Goal: Complete application form: Complete application form

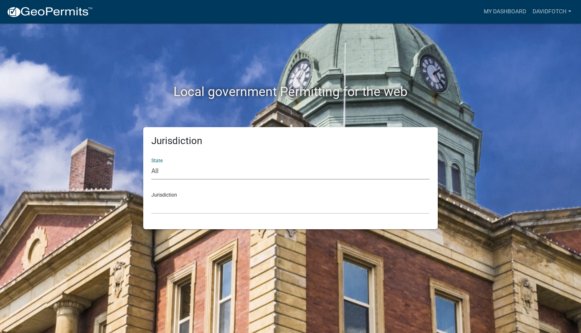
select select "[US_STATE]"
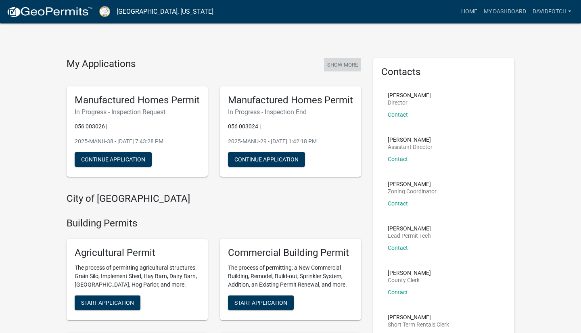
click at [339, 65] on button "Show More" at bounding box center [342, 64] width 37 height 13
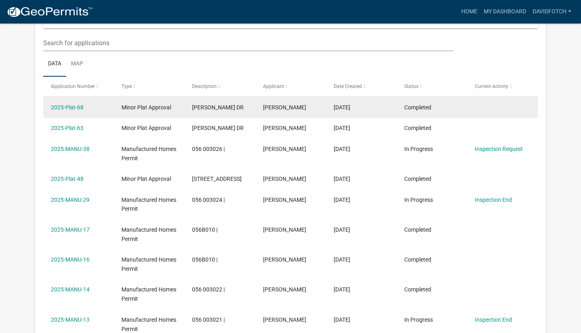
scroll to position [118, 0]
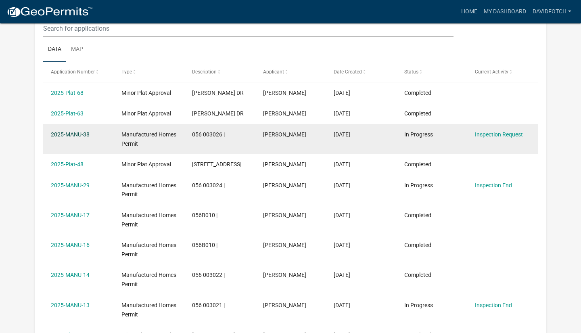
click at [60, 132] on link "2025-MANU-38" at bounding box center [70, 134] width 39 height 6
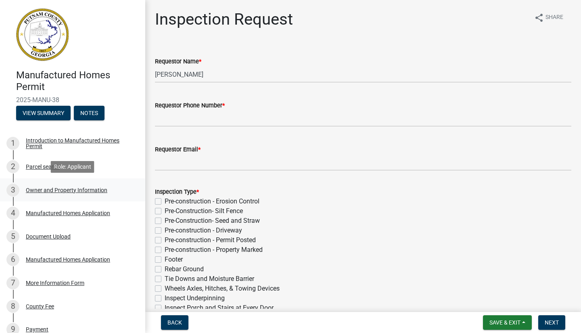
click at [48, 187] on div "Owner and Property Information" at bounding box center [66, 190] width 81 height 6
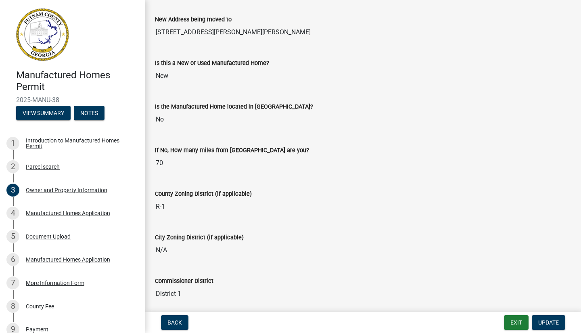
scroll to position [869, 0]
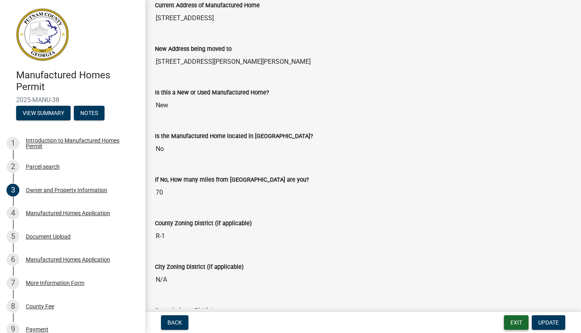
click at [512, 323] on button "Exit" at bounding box center [516, 322] width 25 height 15
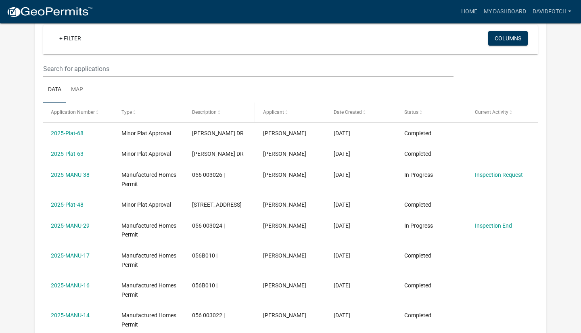
scroll to position [92, 0]
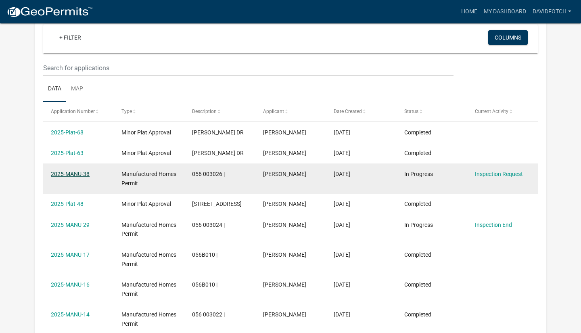
click at [77, 174] on link "2025-MANU-38" at bounding box center [70, 174] width 39 height 6
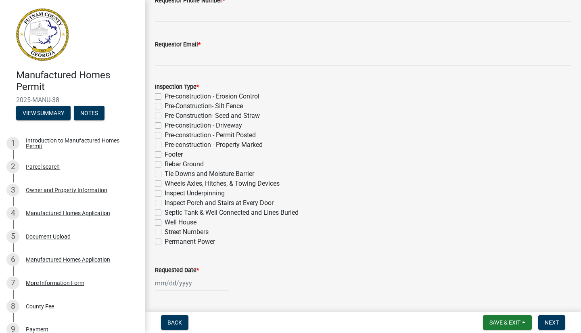
scroll to position [105, 0]
click at [165, 94] on label "Pre-construction - Erosion Control" at bounding box center [212, 96] width 95 height 10
click at [165, 94] on input "Pre-construction - Erosion Control" at bounding box center [167, 93] width 5 height 5
checkbox input "true"
checkbox input "false"
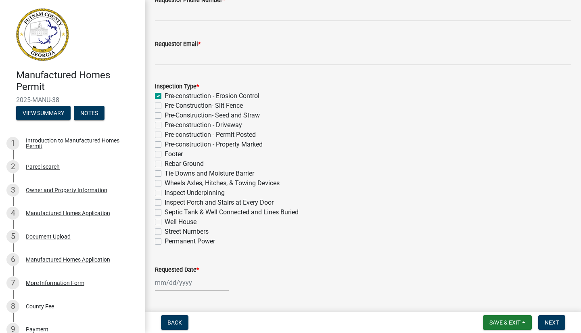
checkbox input "false"
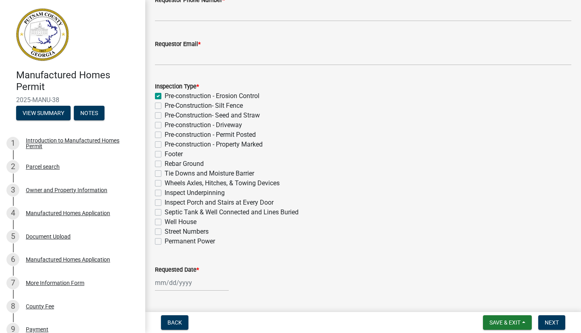
checkbox input "false"
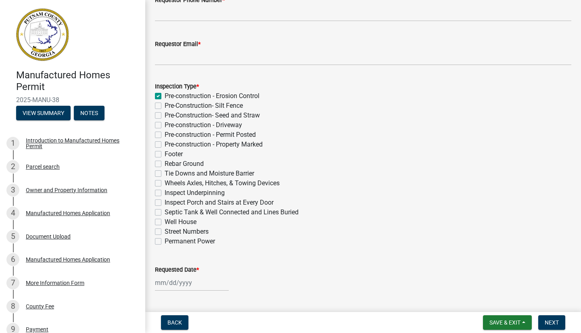
checkbox input "false"
click at [165, 108] on label "Pre-Construction- Silt Fence" at bounding box center [204, 106] width 78 height 10
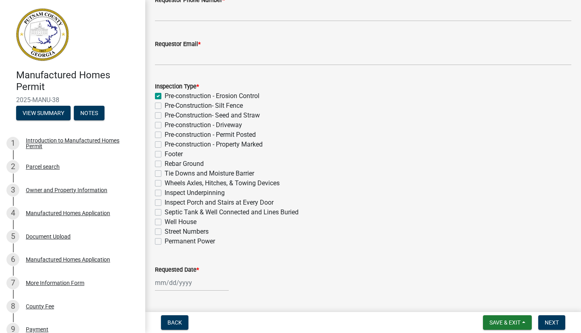
click at [165, 106] on input "Pre-Construction- Silt Fence" at bounding box center [167, 103] width 5 height 5
checkbox input "true"
checkbox input "false"
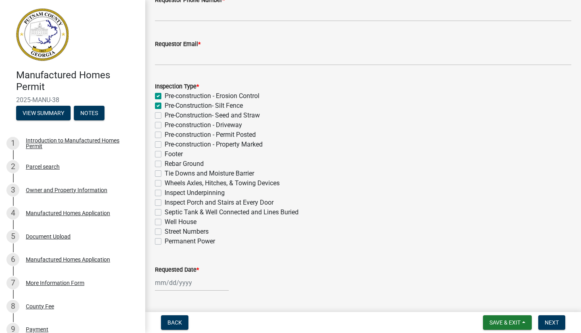
checkbox input "false"
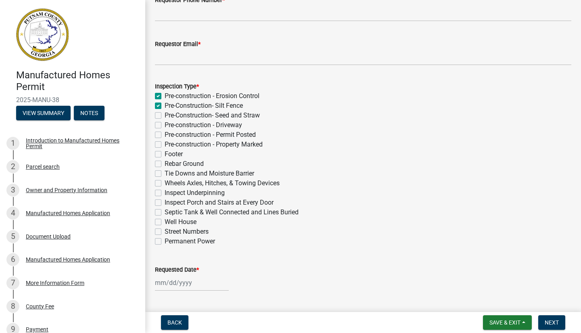
checkbox input "false"
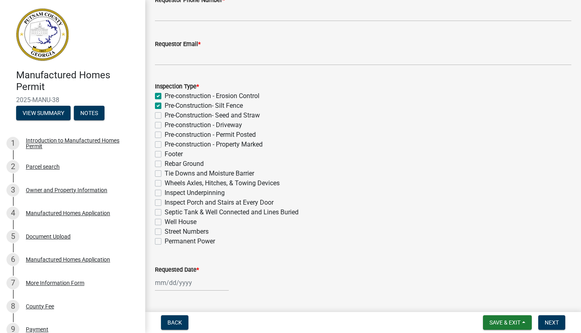
checkbox input "false"
click at [165, 116] on label "Pre-Construction- Seed and Straw" at bounding box center [212, 115] width 95 height 10
click at [165, 116] on input "Pre-Construction- Seed and Straw" at bounding box center [167, 112] width 5 height 5
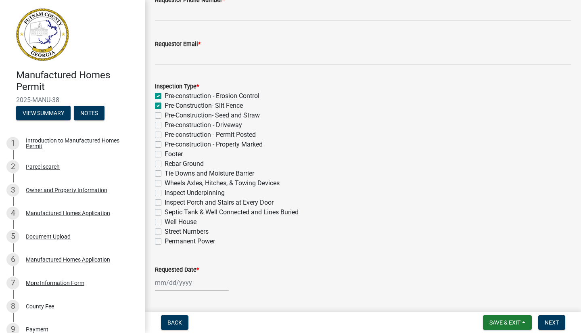
checkbox input "true"
checkbox input "false"
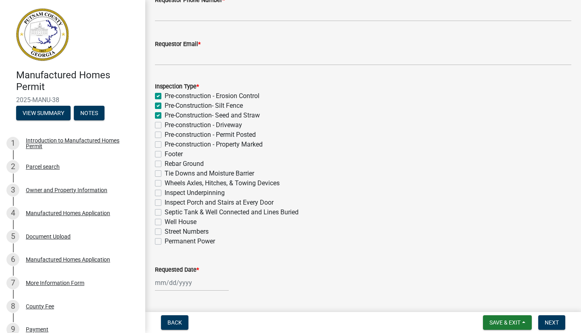
checkbox input "false"
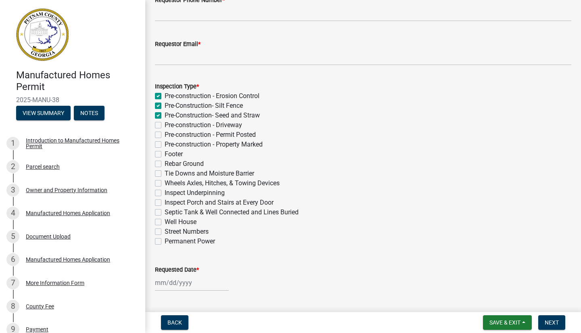
checkbox input "false"
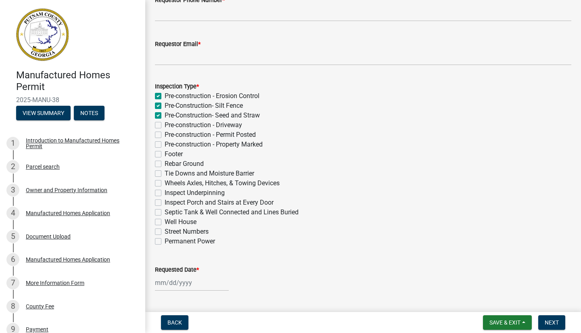
checkbox input "false"
click at [165, 125] on label "Pre-construction - Driveway" at bounding box center [203, 125] width 77 height 10
click at [165, 125] on input "Pre-construction - Driveway" at bounding box center [167, 122] width 5 height 5
checkbox input "true"
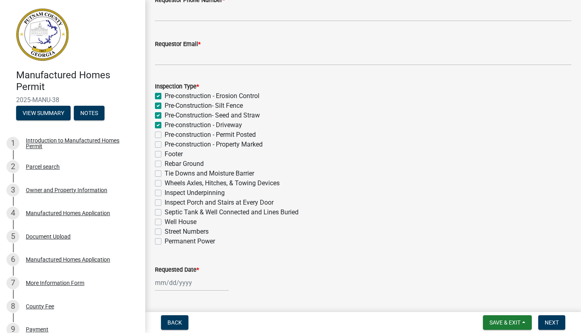
checkbox input "true"
checkbox input "false"
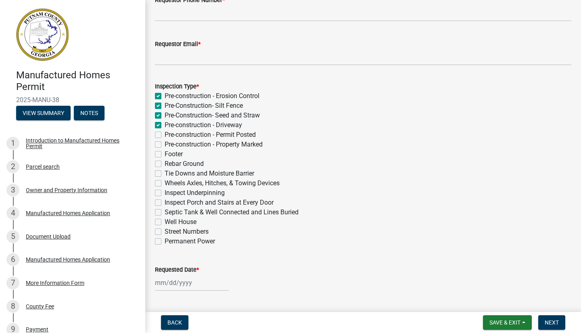
checkbox input "false"
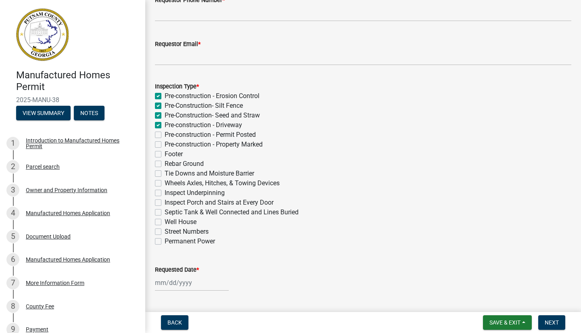
checkbox input "false"
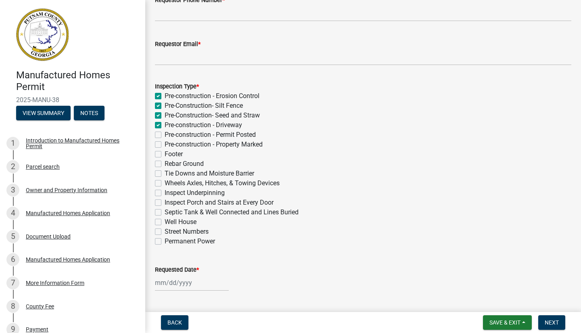
checkbox input "false"
click at [165, 134] on label "Pre-construction - Permit Posted" at bounding box center [210, 135] width 91 height 10
click at [165, 134] on input "Pre-construction - Permit Posted" at bounding box center [167, 132] width 5 height 5
checkbox input "true"
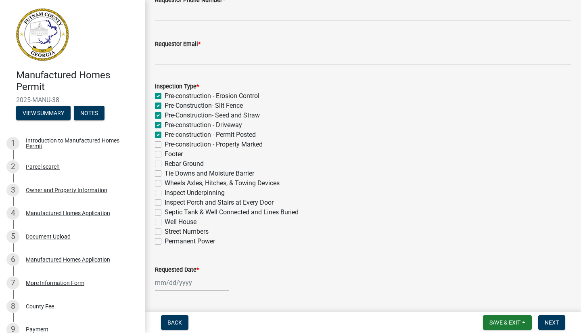
checkbox input "true"
checkbox input "false"
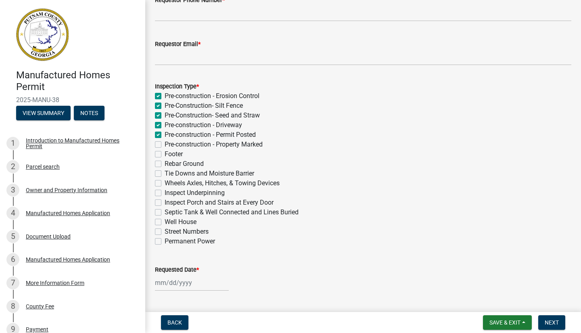
checkbox input "false"
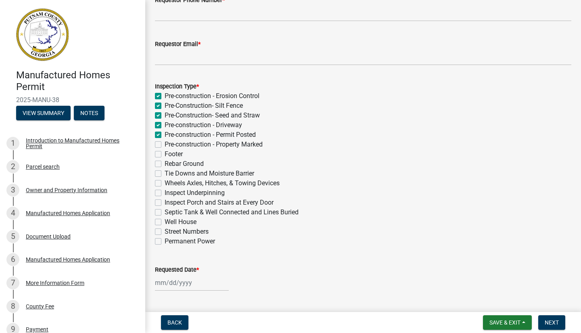
checkbox input "false"
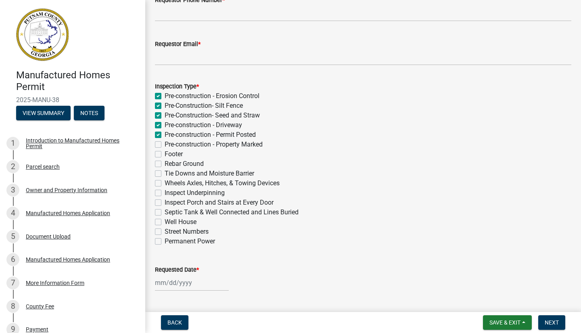
click at [165, 144] on label "Pre-construction - Property Marked" at bounding box center [214, 145] width 98 height 10
click at [165, 144] on input "Pre-construction - Property Marked" at bounding box center [167, 142] width 5 height 5
checkbox input "true"
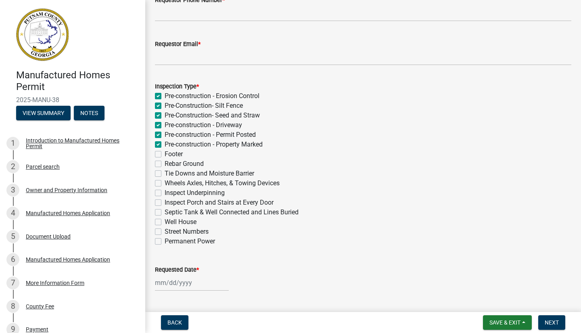
checkbox input "true"
checkbox input "false"
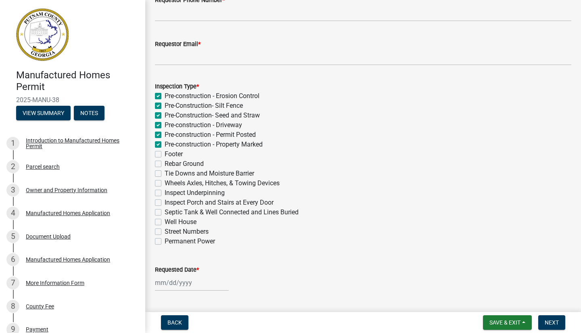
checkbox input "false"
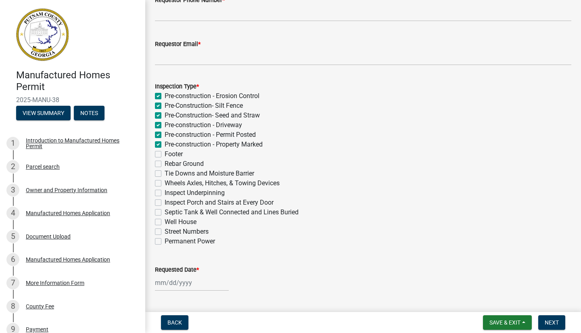
checkbox input "false"
click at [165, 155] on label "Footer" at bounding box center [174, 154] width 18 height 10
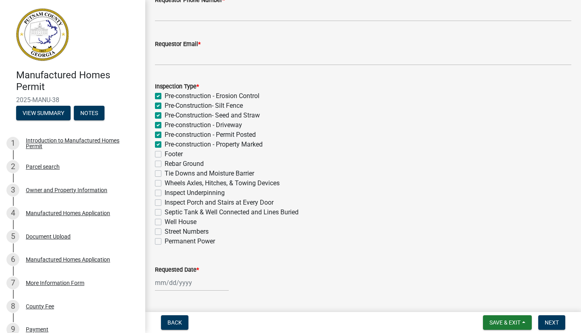
click at [165, 154] on input "Footer" at bounding box center [167, 151] width 5 height 5
checkbox input "true"
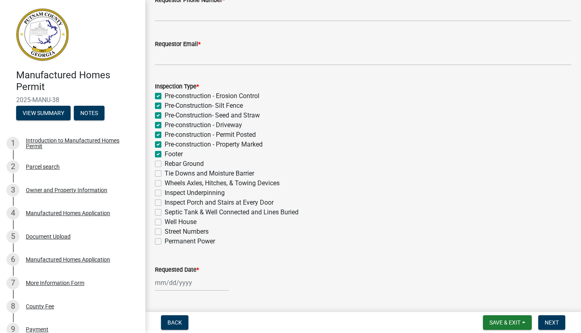
checkbox input "true"
checkbox input "false"
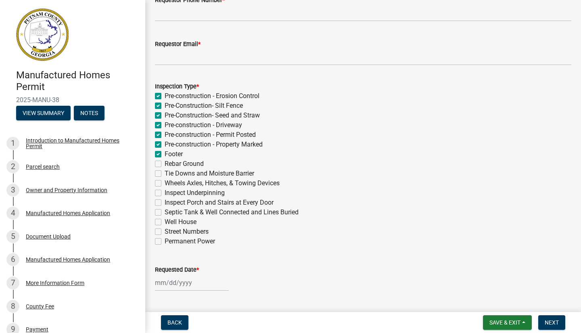
checkbox input "false"
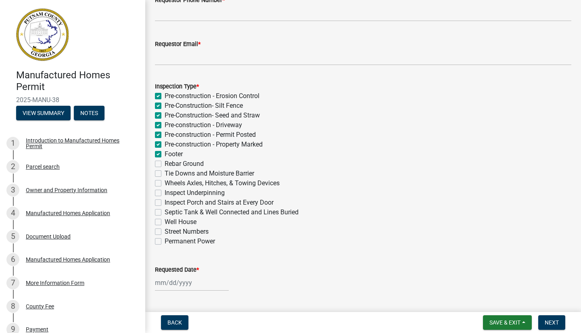
checkbox input "false"
click at [552, 322] on span "Next" at bounding box center [551, 322] width 14 height 6
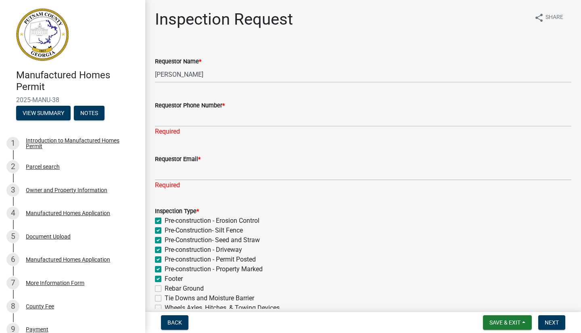
scroll to position [0, 0]
click at [226, 77] on input "[PERSON_NAME]" at bounding box center [363, 74] width 416 height 17
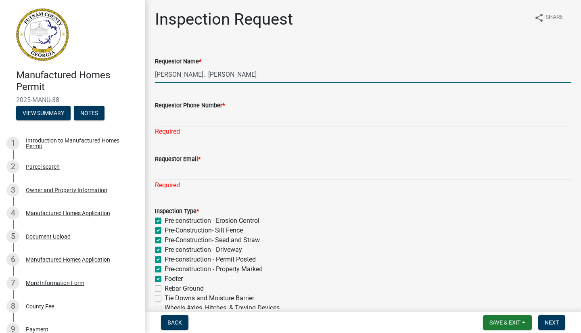
type input "[PERSON_NAME]. [PERSON_NAME]"
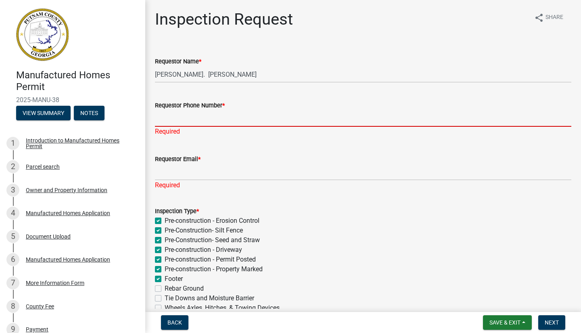
click at [172, 121] on input "Requestor Phone Number *" at bounding box center [363, 118] width 416 height 17
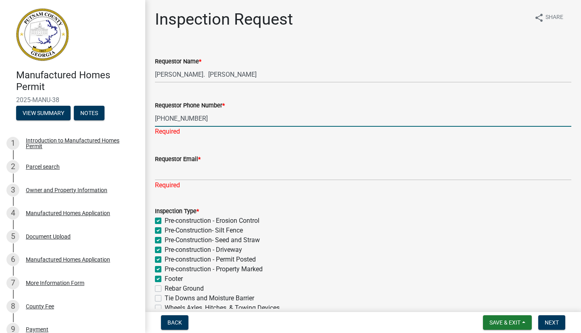
type input "[PHONE_NUMBER]"
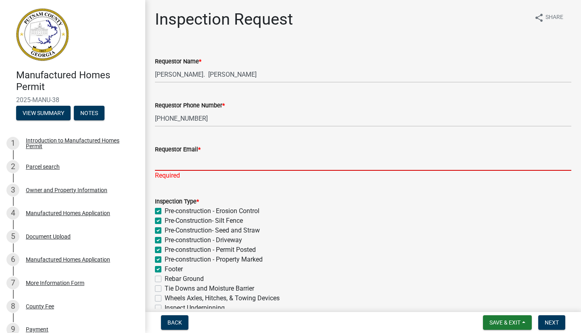
click at [169, 171] on div "Requestor Email * Required" at bounding box center [363, 156] width 416 height 47
type input "[EMAIL_ADDRESS][DOMAIN_NAME]"
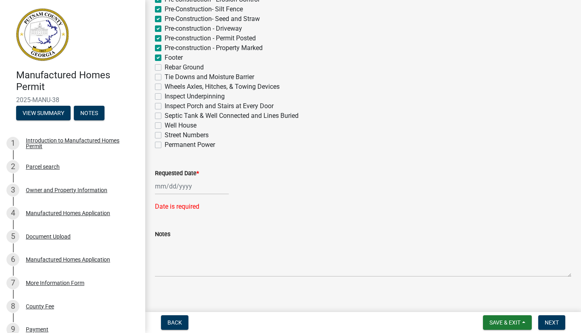
scroll to position [204, 0]
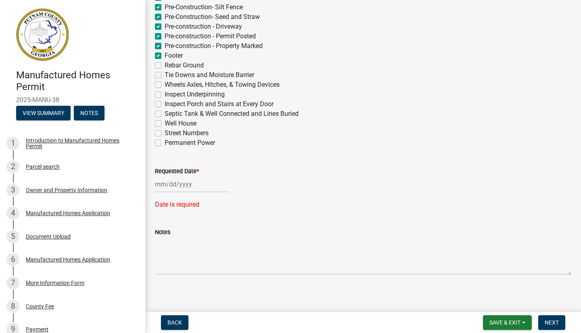
select select "9"
select select "2025"
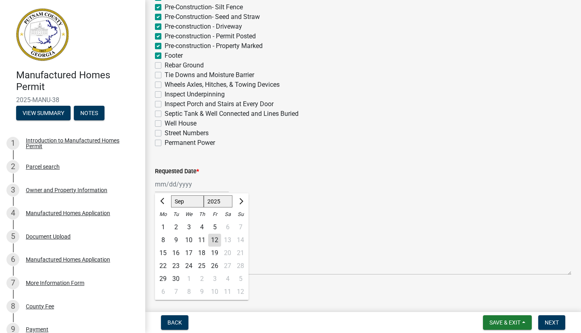
click at [177, 184] on div "[PERSON_NAME] Feb Mar Apr [PERSON_NAME][DATE] Oct Nov [DATE] 1526 1527 1528 152…" at bounding box center [192, 184] width 74 height 17
click at [162, 250] on div "15" at bounding box center [162, 252] width 13 height 13
type input "[DATE]"
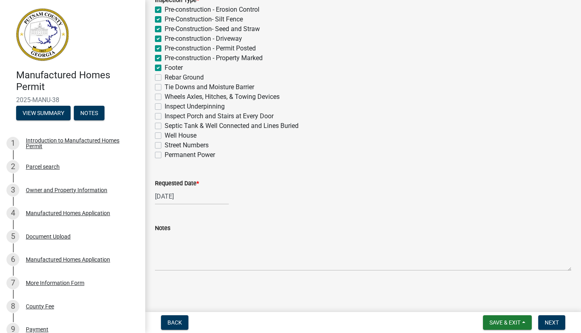
scroll to position [0, 0]
click at [502, 326] on button "Save & Exit" at bounding box center [507, 322] width 49 height 15
click at [395, 223] on div "Notes" at bounding box center [363, 228] width 416 height 10
click at [548, 325] on span "Next" at bounding box center [551, 322] width 14 height 6
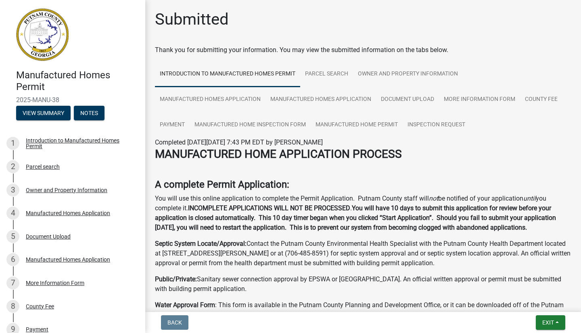
click at [548, 325] on span "Exit" at bounding box center [548, 322] width 12 height 6
click at [537, 304] on button "Save & Exit" at bounding box center [533, 301] width 65 height 19
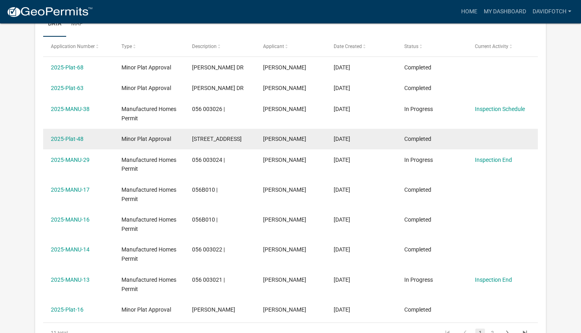
scroll to position [146, 0]
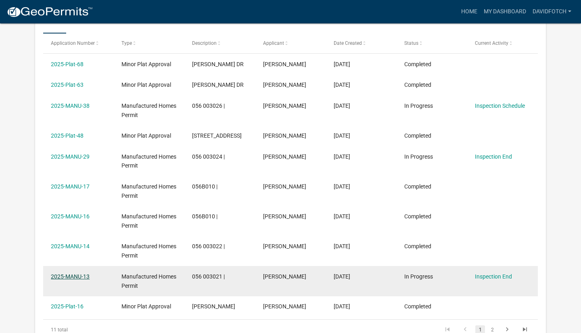
click at [77, 275] on link "2025-MANU-13" at bounding box center [70, 276] width 39 height 6
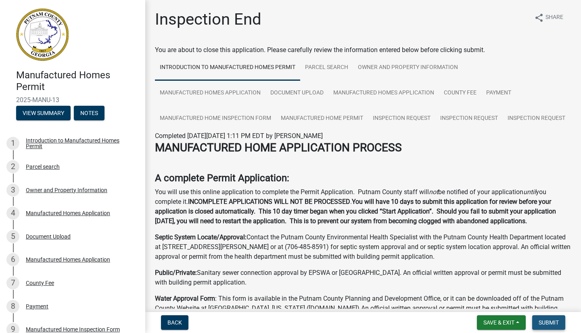
click at [552, 324] on span "Submit" at bounding box center [548, 322] width 20 height 6
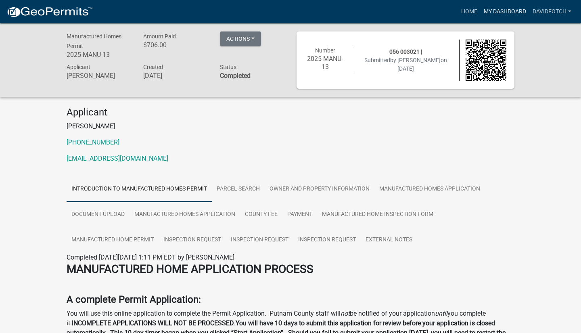
click at [511, 13] on link "My Dashboard" at bounding box center [504, 11] width 49 height 15
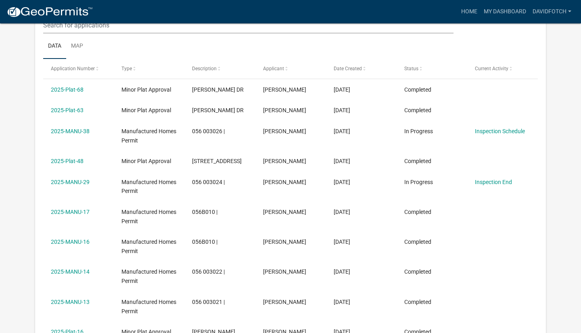
scroll to position [136, 0]
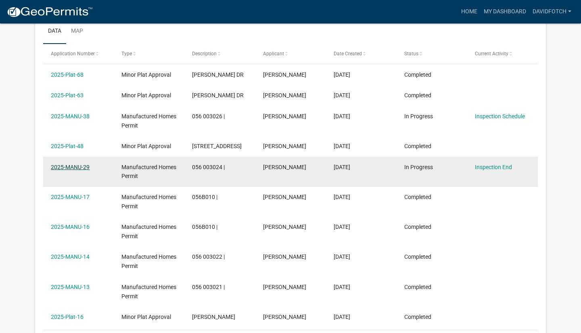
click at [82, 165] on link "2025-MANU-29" at bounding box center [70, 167] width 39 height 6
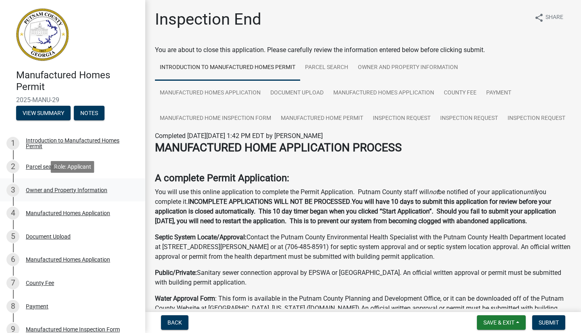
click at [46, 191] on div "Owner and Property Information" at bounding box center [66, 190] width 81 height 6
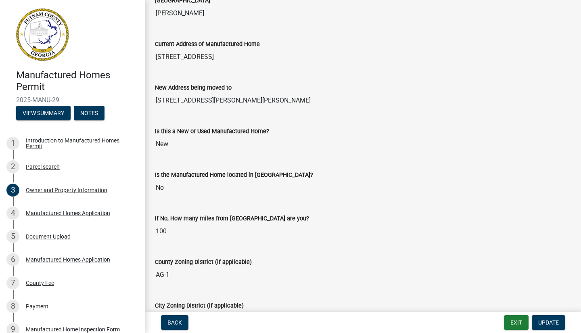
scroll to position [824, 0]
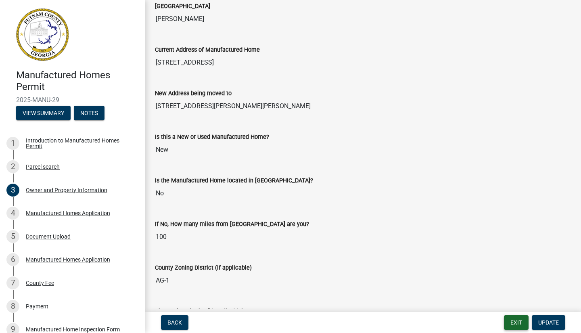
click at [518, 322] on button "Exit" at bounding box center [516, 322] width 25 height 15
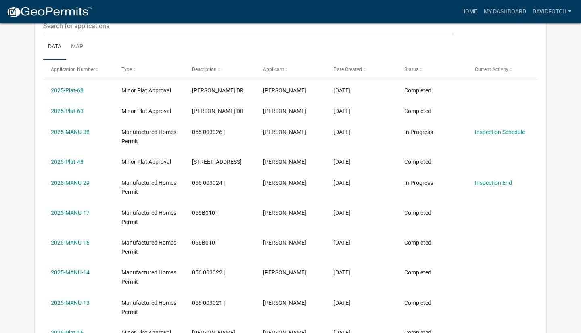
scroll to position [147, 0]
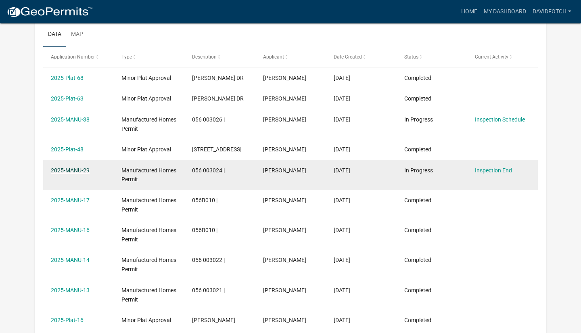
click at [83, 169] on datatable-body-cell "2025-MANU-29" at bounding box center [78, 175] width 71 height 30
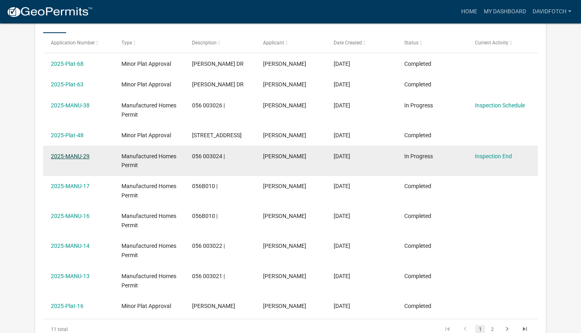
click at [81, 154] on link "2025-MANU-29" at bounding box center [70, 156] width 39 height 6
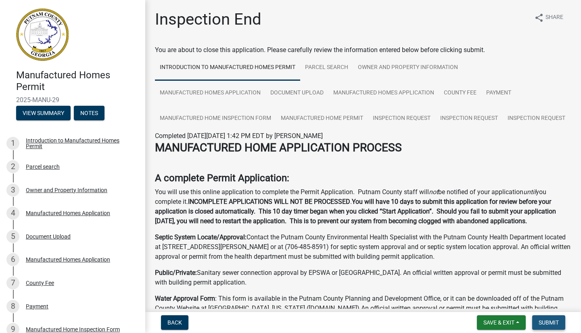
click at [547, 326] on button "Submit" at bounding box center [548, 322] width 33 height 15
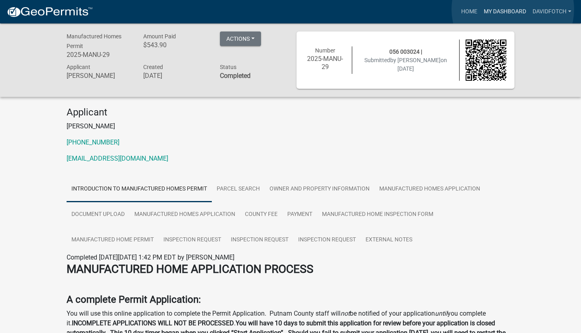
click at [512, 9] on link "My Dashboard" at bounding box center [504, 11] width 49 height 15
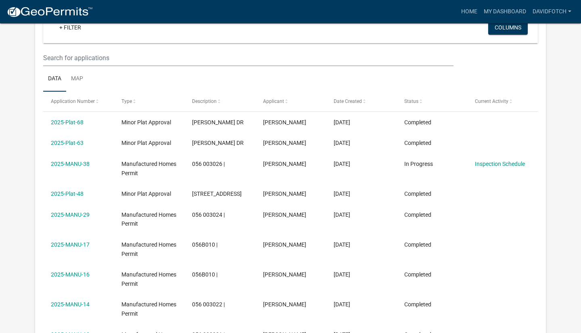
scroll to position [84, 0]
